Goal: Navigation & Orientation: Find specific page/section

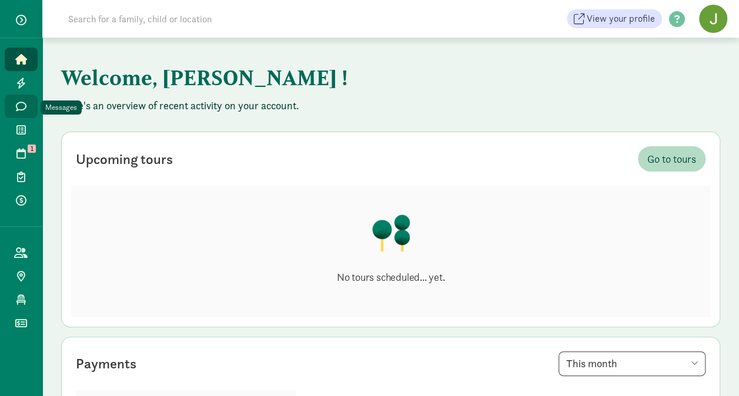
click at [19, 107] on icon at bounding box center [21, 106] width 11 height 11
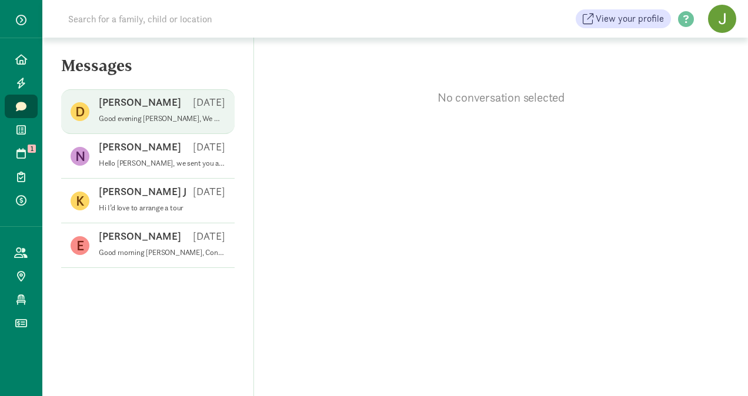
click at [151, 116] on p "Good evening [PERSON_NAME], We will be CLOSED [DATE]. We will have reschedule." at bounding box center [162, 118] width 126 height 9
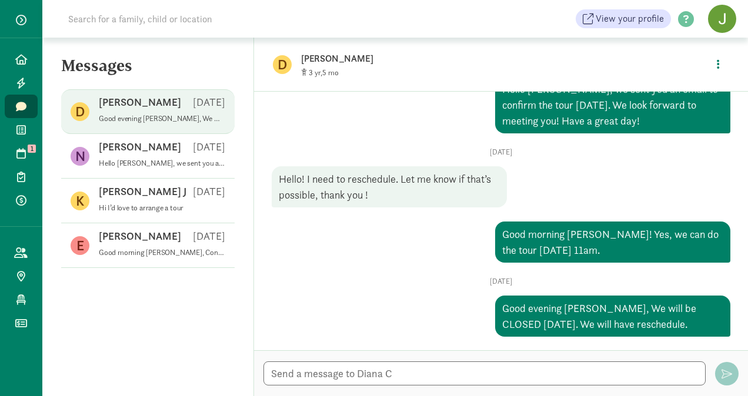
scroll to position [72, 0]
drag, startPoint x: 210, startPoint y: 175, endPoint x: 119, endPoint y: 109, distance: 112.9
click at [177, 179] on div "N [PERSON_NAME] [DATE] Hello [PERSON_NAME], we sent you an email to reschedule …" at bounding box center [147, 201] width 173 height 45
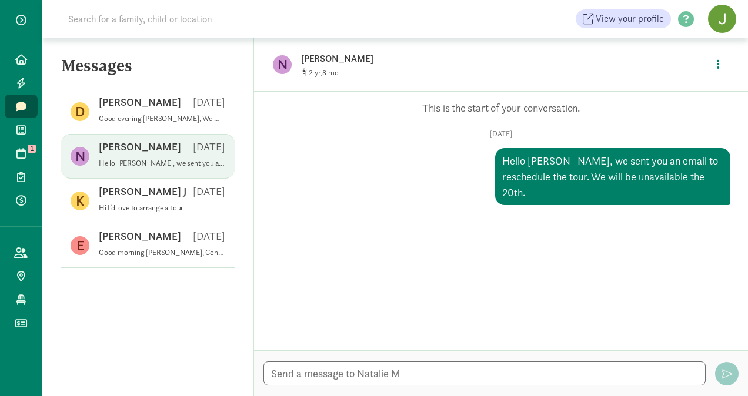
click at [178, 62] on h5 "Messages" at bounding box center [147, 70] width 211 height 28
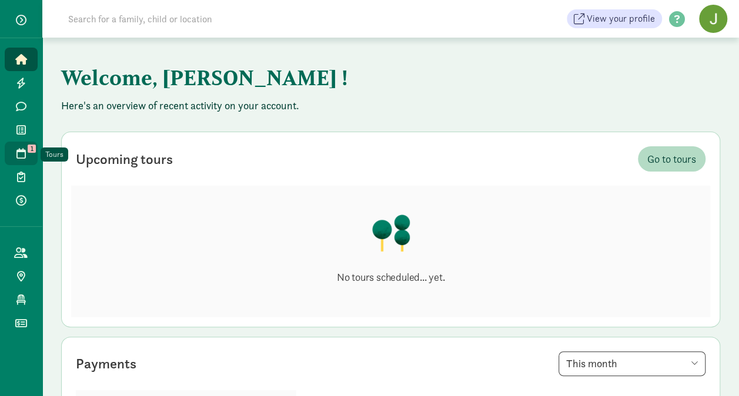
click at [20, 151] on icon at bounding box center [20, 153] width 9 height 11
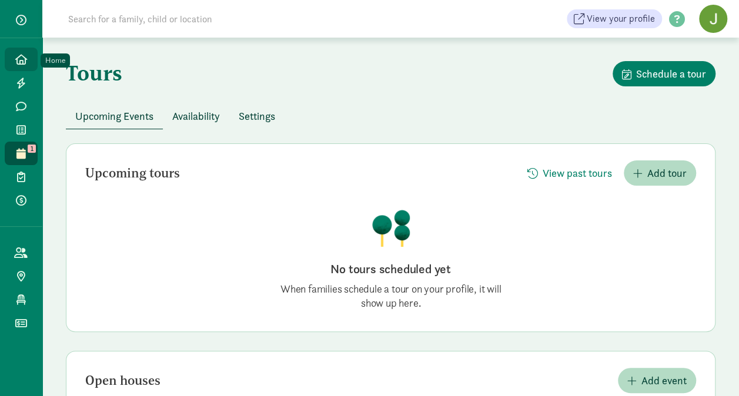
click at [19, 60] on icon at bounding box center [21, 59] width 12 height 11
